Goal: Information Seeking & Learning: Learn about a topic

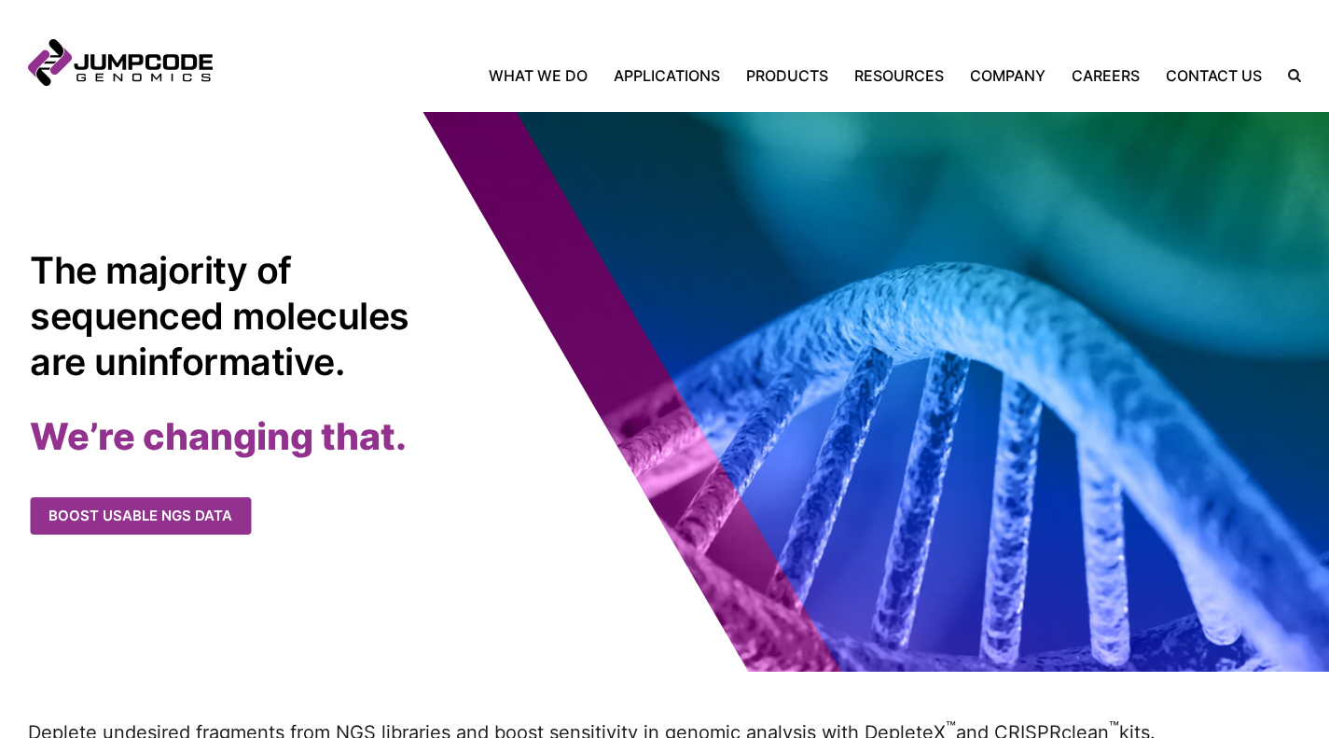
click at [553, 75] on link "What We Do" at bounding box center [545, 75] width 112 height 22
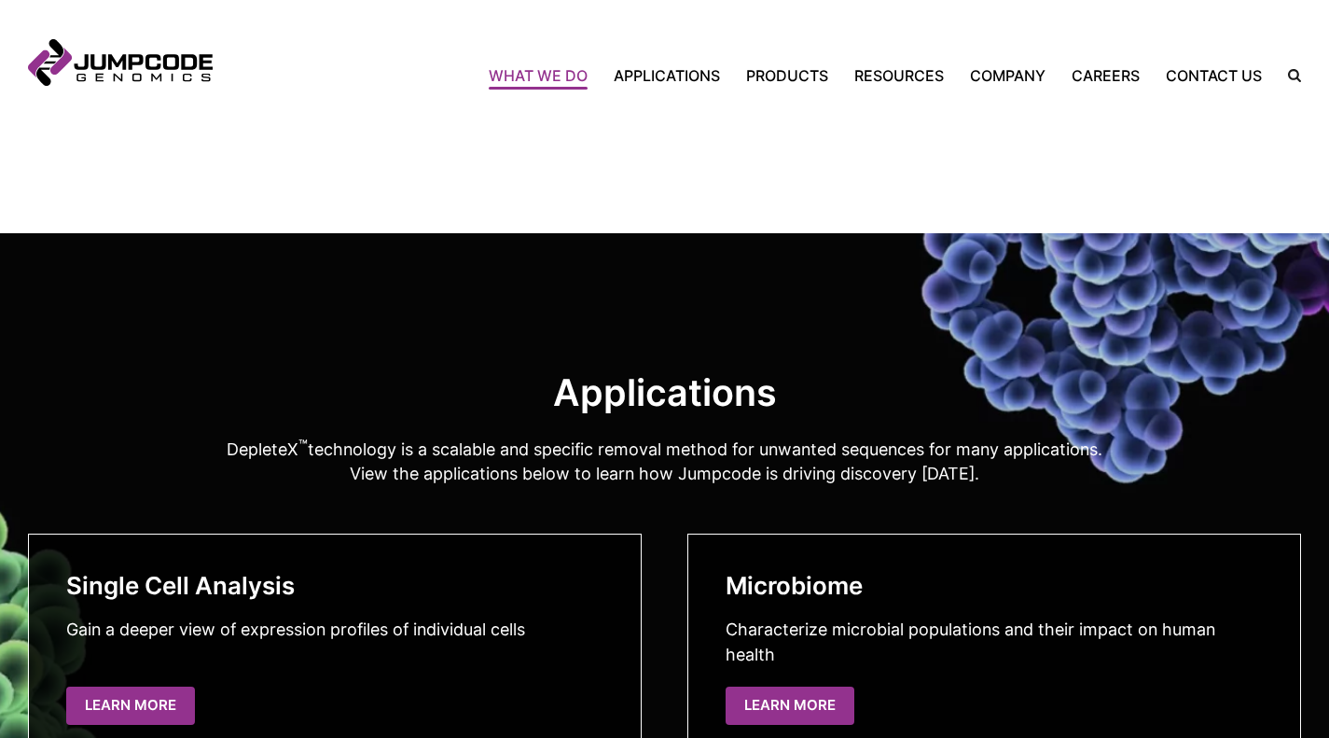
scroll to position [2717, 0]
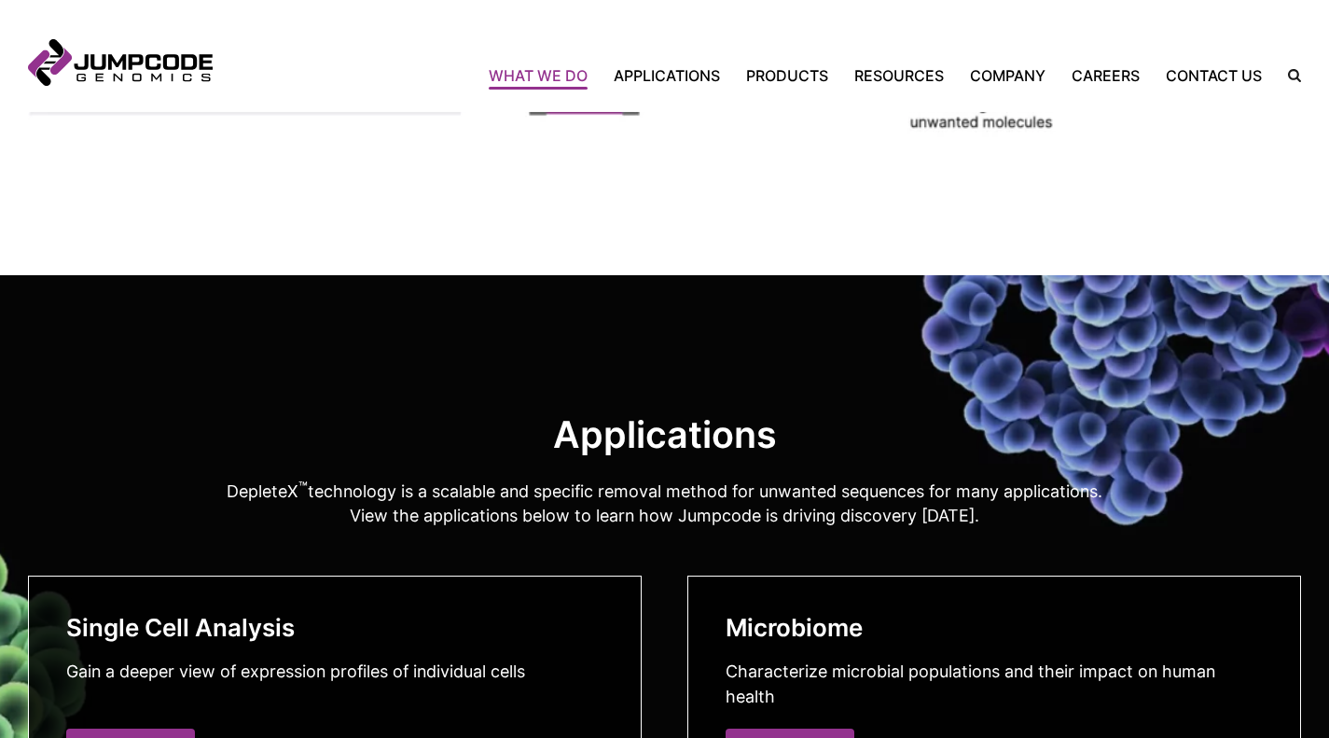
click at [625, 446] on h2 "Applications" at bounding box center [664, 435] width 1273 height 46
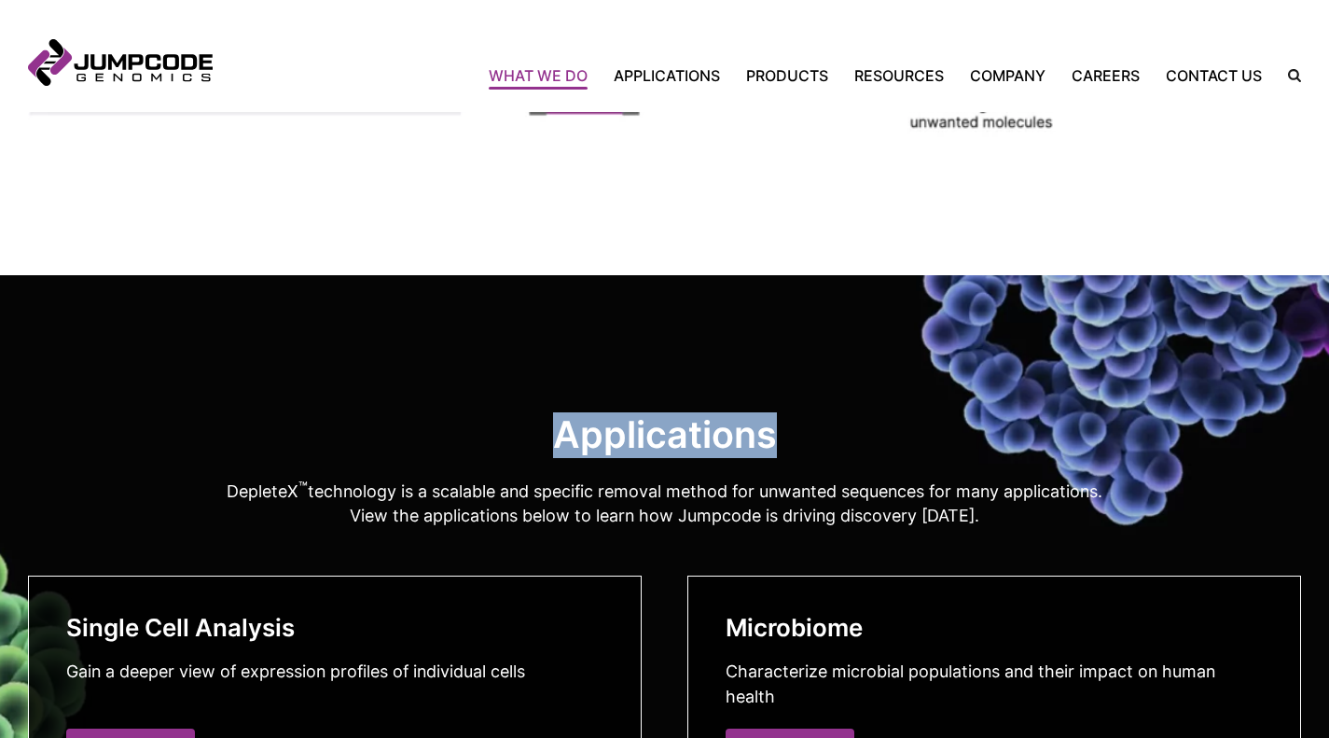
click at [625, 446] on h2 "Applications" at bounding box center [664, 435] width 1273 height 46
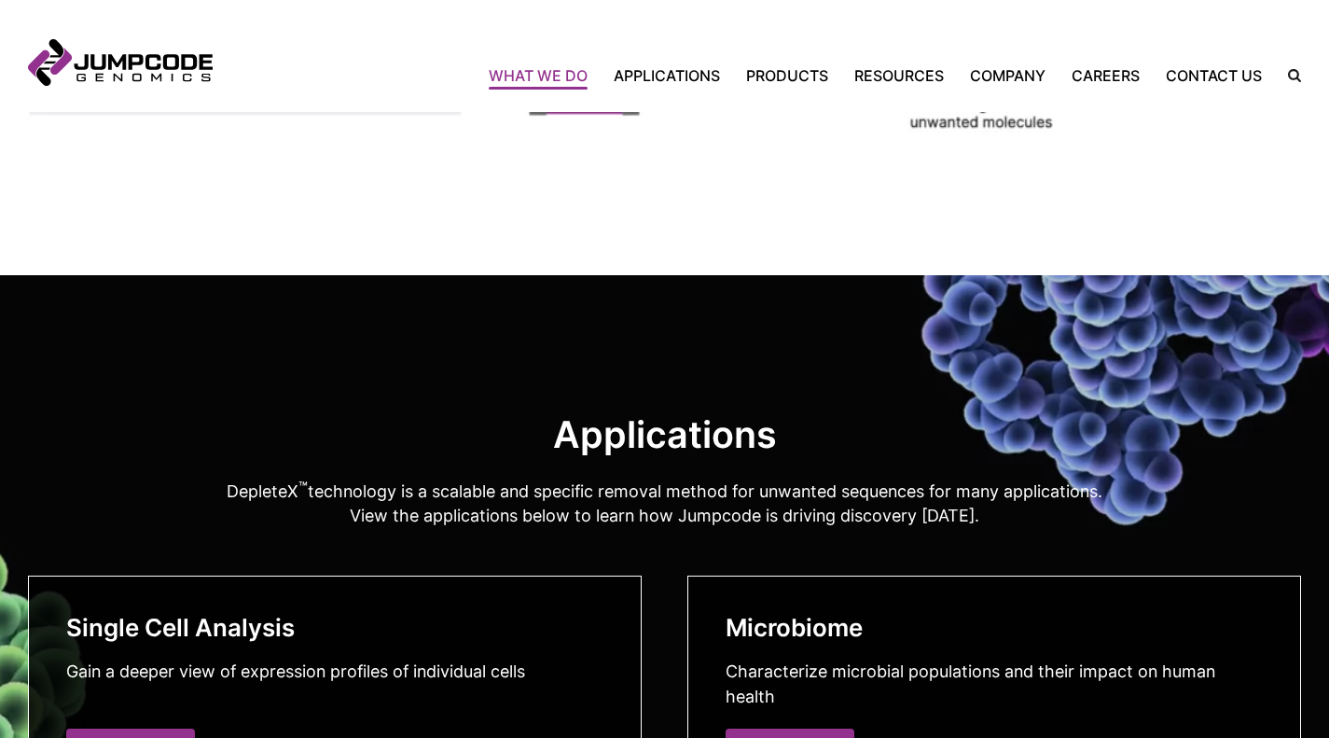
click at [553, 504] on p "DepleteX ™ technology is a scalable and specific removal method for unwanted se…" at bounding box center [664, 503] width 1273 height 52
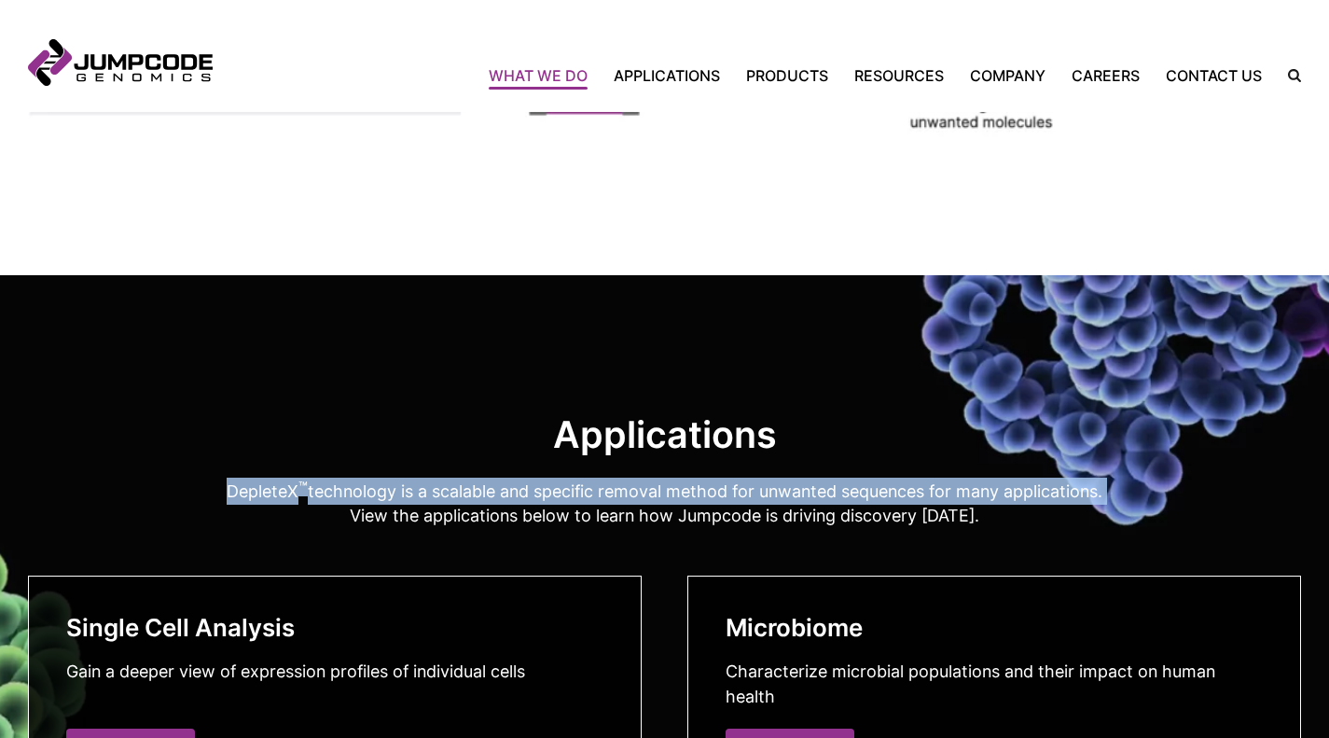
click at [553, 504] on p "DepleteX ™ technology is a scalable and specific removal method for unwanted se…" at bounding box center [664, 503] width 1273 height 52
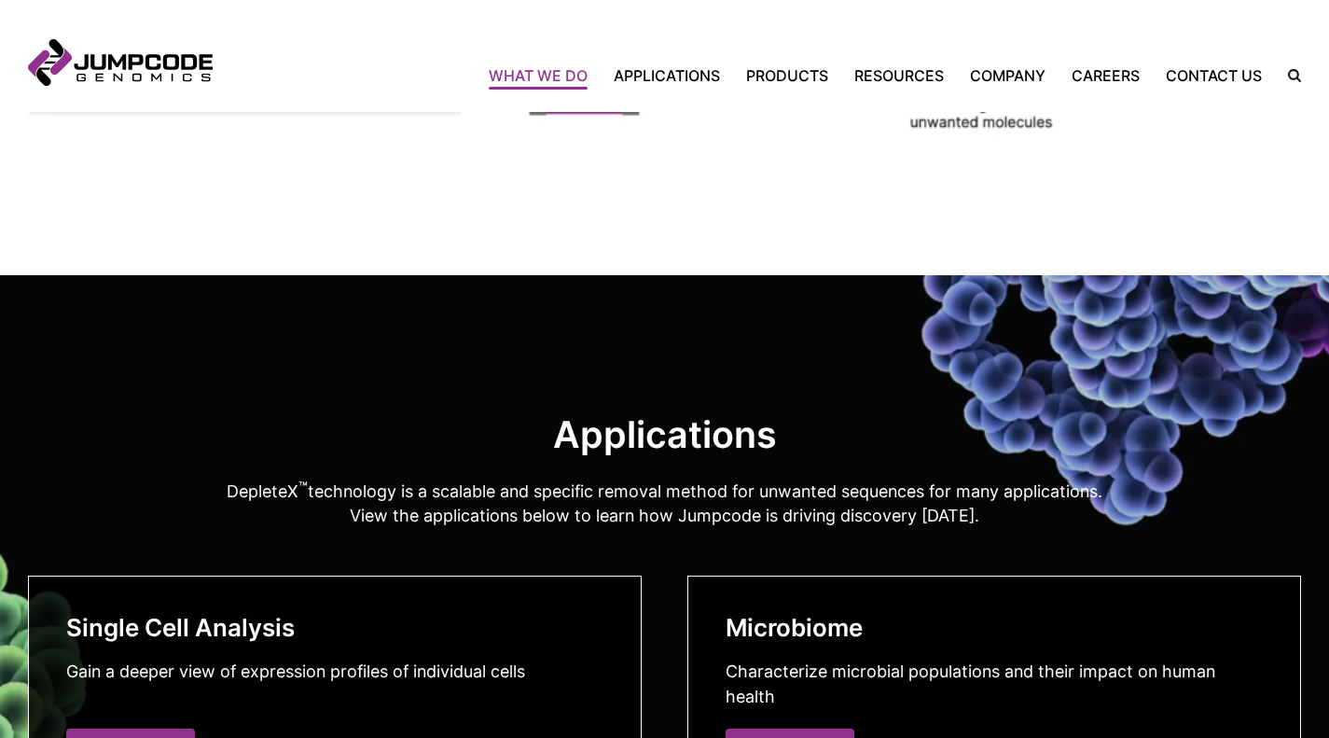
click at [538, 530] on p "DepleteX ™ technology is a scalable and specific removal method for unwanted se…" at bounding box center [664, 503] width 1273 height 52
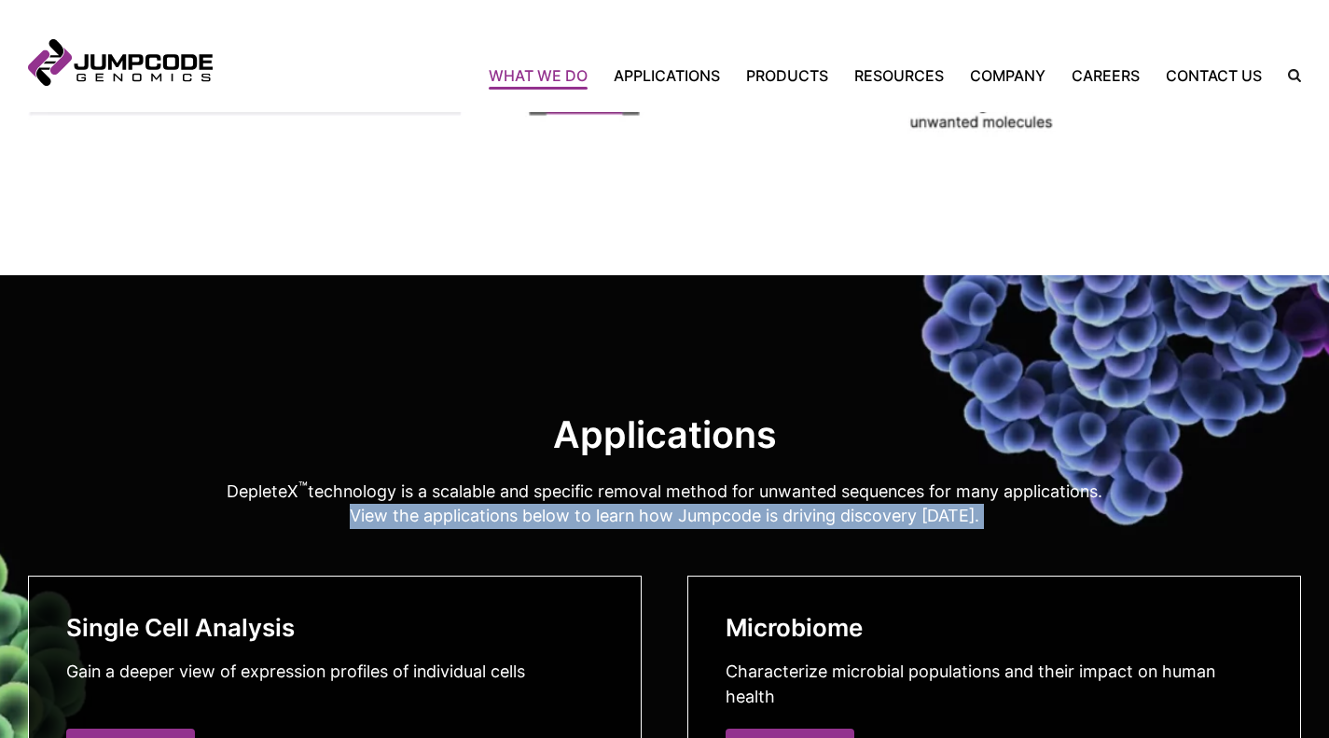
click at [538, 530] on p "DepleteX ™ technology is a scalable and specific removal method for unwanted se…" at bounding box center [664, 503] width 1273 height 52
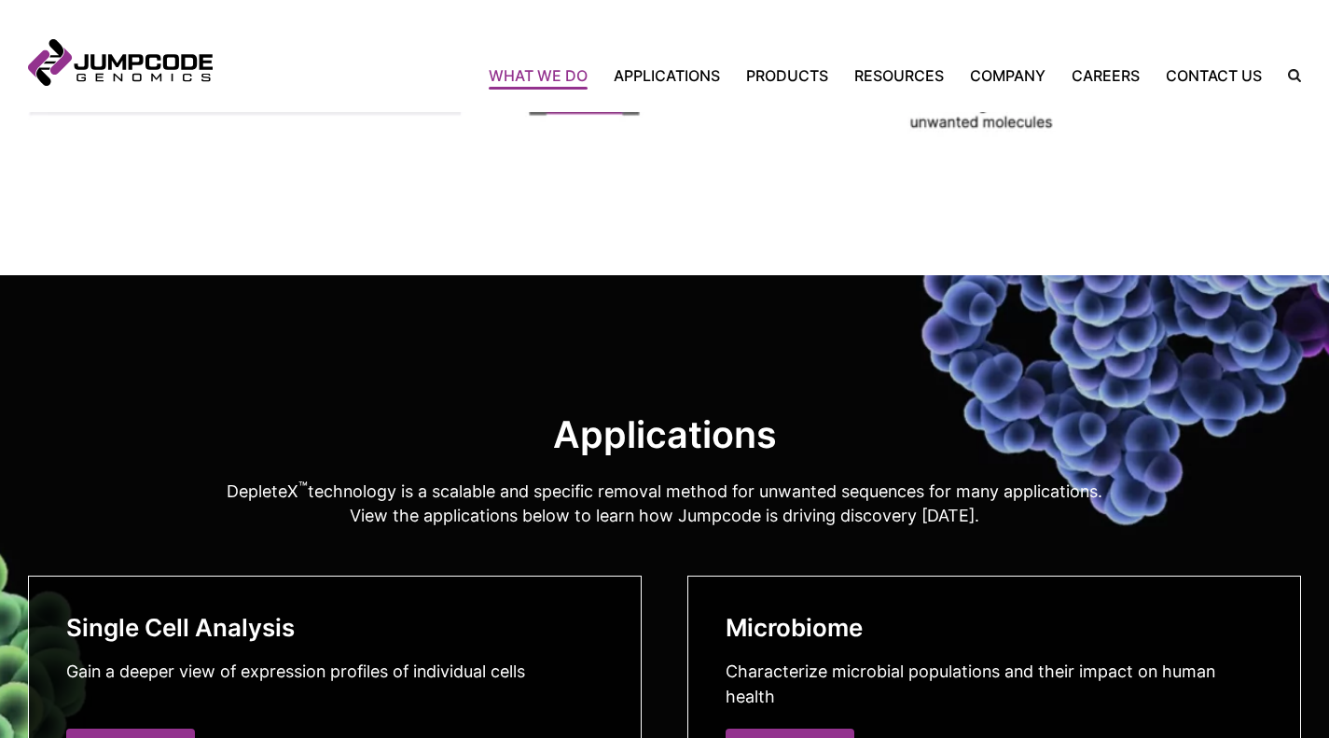
click at [518, 503] on p "DepleteX ™ technology is a scalable and specific removal method for unwanted se…" at bounding box center [664, 503] width 1273 height 52
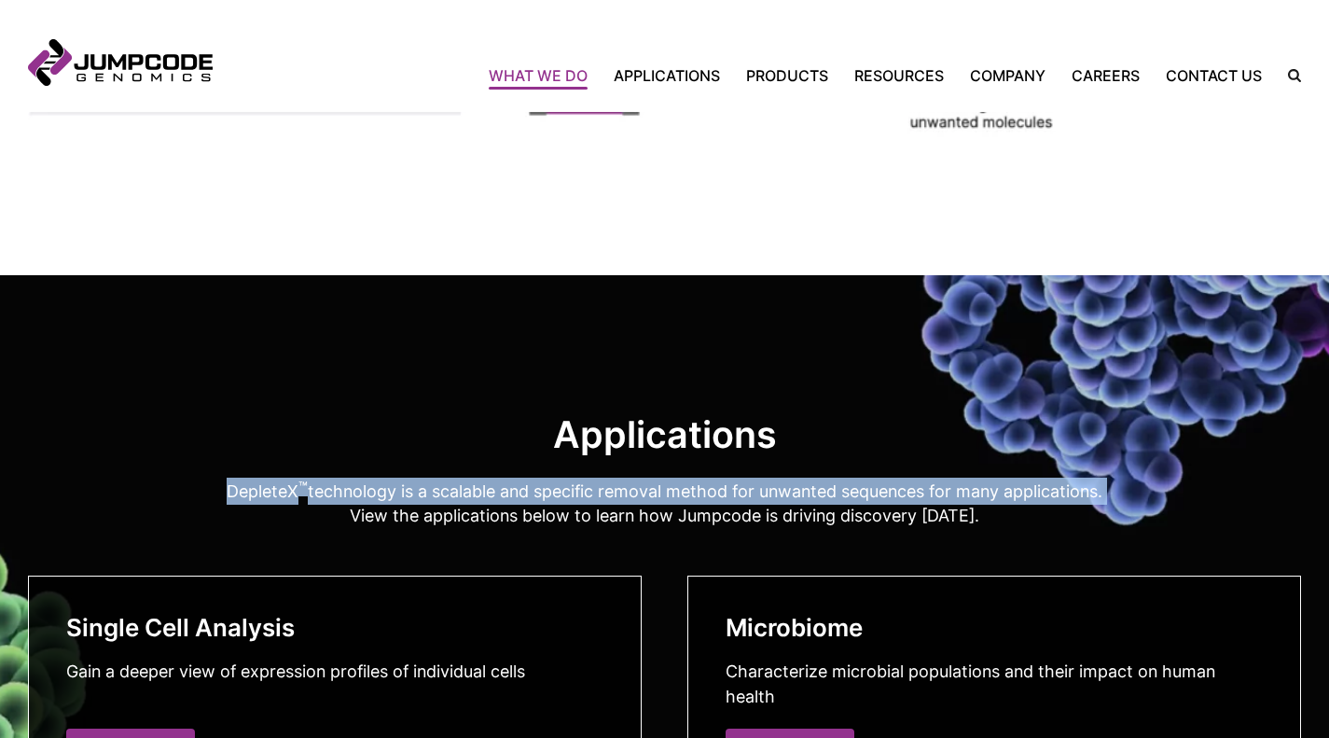
click at [518, 503] on p "DepleteX ™ technology is a scalable and specific removal method for unwanted se…" at bounding box center [664, 503] width 1273 height 52
